Goal: Navigation & Orientation: Find specific page/section

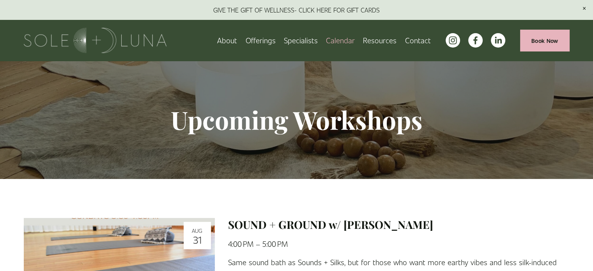
click at [0, 0] on span "Wellness Experiences" at bounding box center [0, 0] width 0 height 0
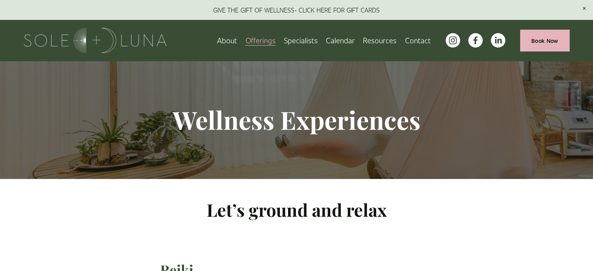
click at [297, 39] on link "Specialists" at bounding box center [301, 41] width 34 height 14
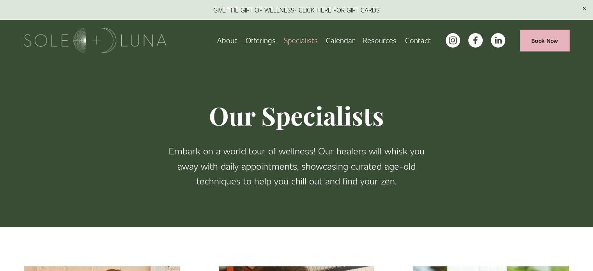
click at [337, 38] on link "Calendar" at bounding box center [340, 41] width 29 height 14
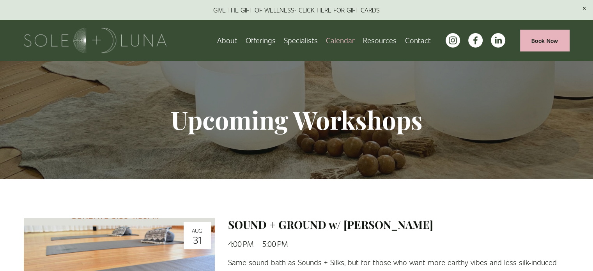
click at [0, 0] on span "Charm School!" at bounding box center [0, 0] width 0 height 0
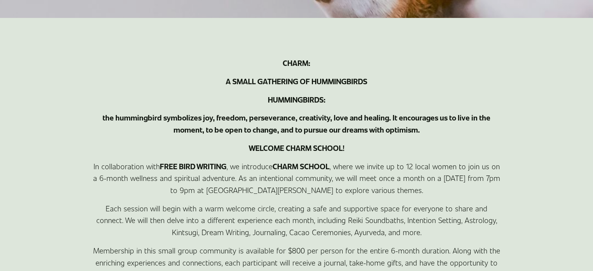
scroll to position [305, 0]
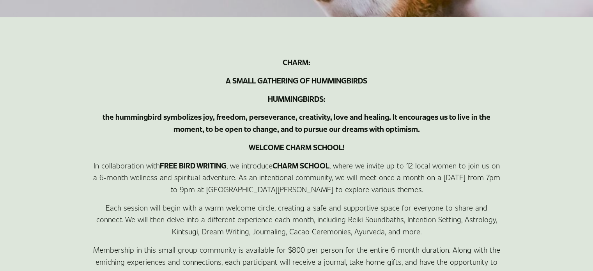
click at [258, 116] on strong "the hummingbird symbolizes joy, freedom, perseverance, creativity, love and hea…" at bounding box center [297, 122] width 389 height 22
click at [463, 73] on div "CHARM: A SMALL GATHERING OF HUMMINGBIRDS HUMMINGBIRDS: the hummingbird symboliz…" at bounding box center [296, 210] width 409 height 308
